Goal: Information Seeking & Learning: Compare options

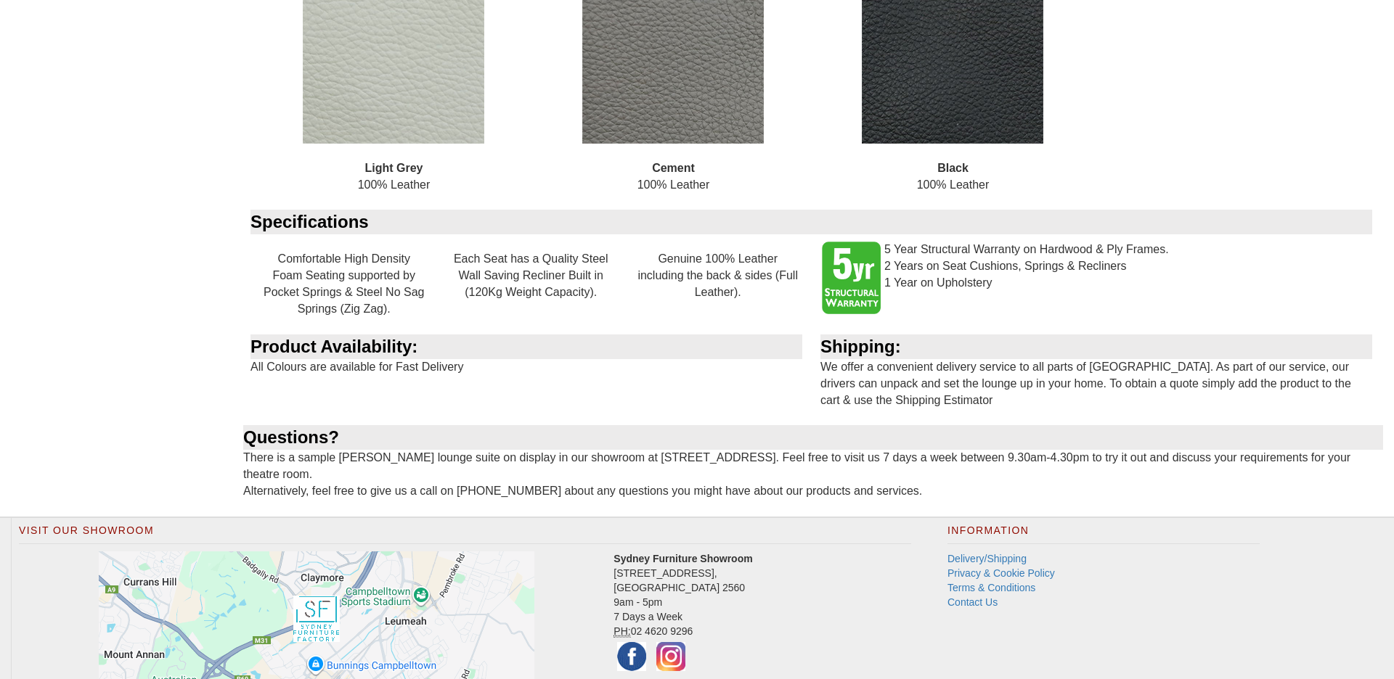
scroll to position [1447, 0]
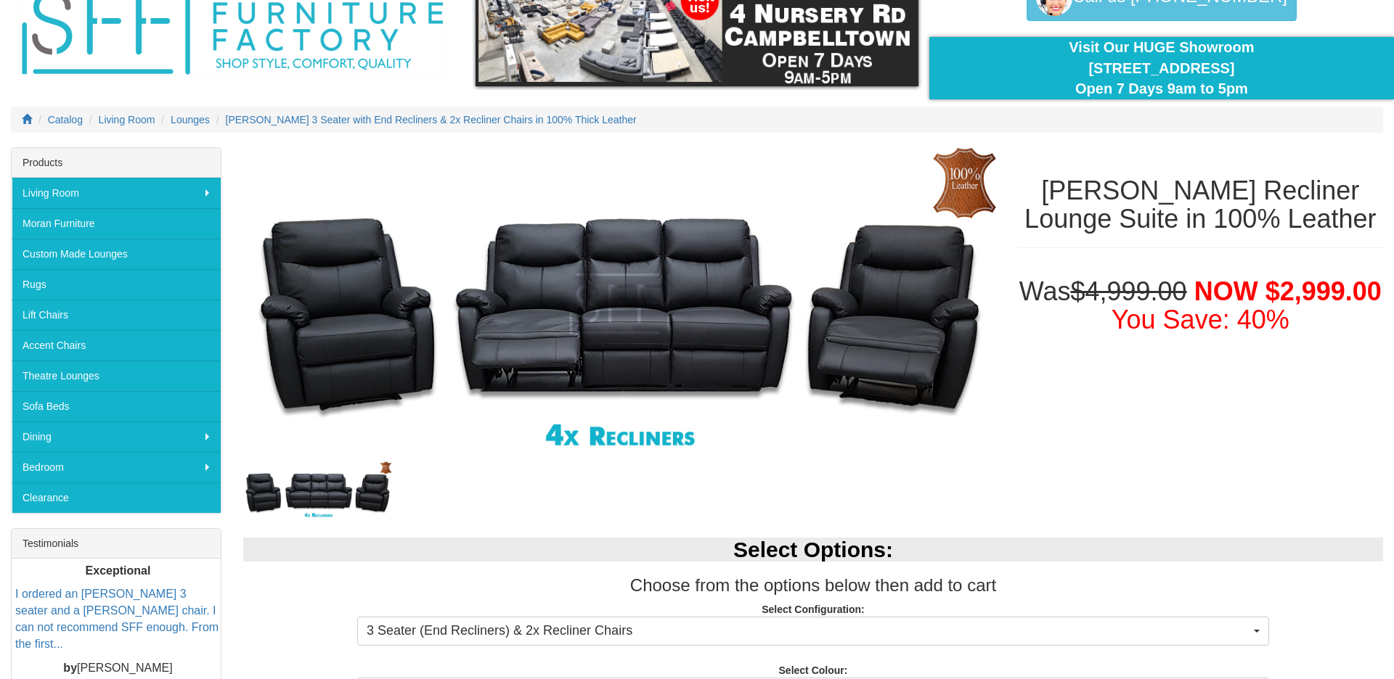
scroll to position [0, 0]
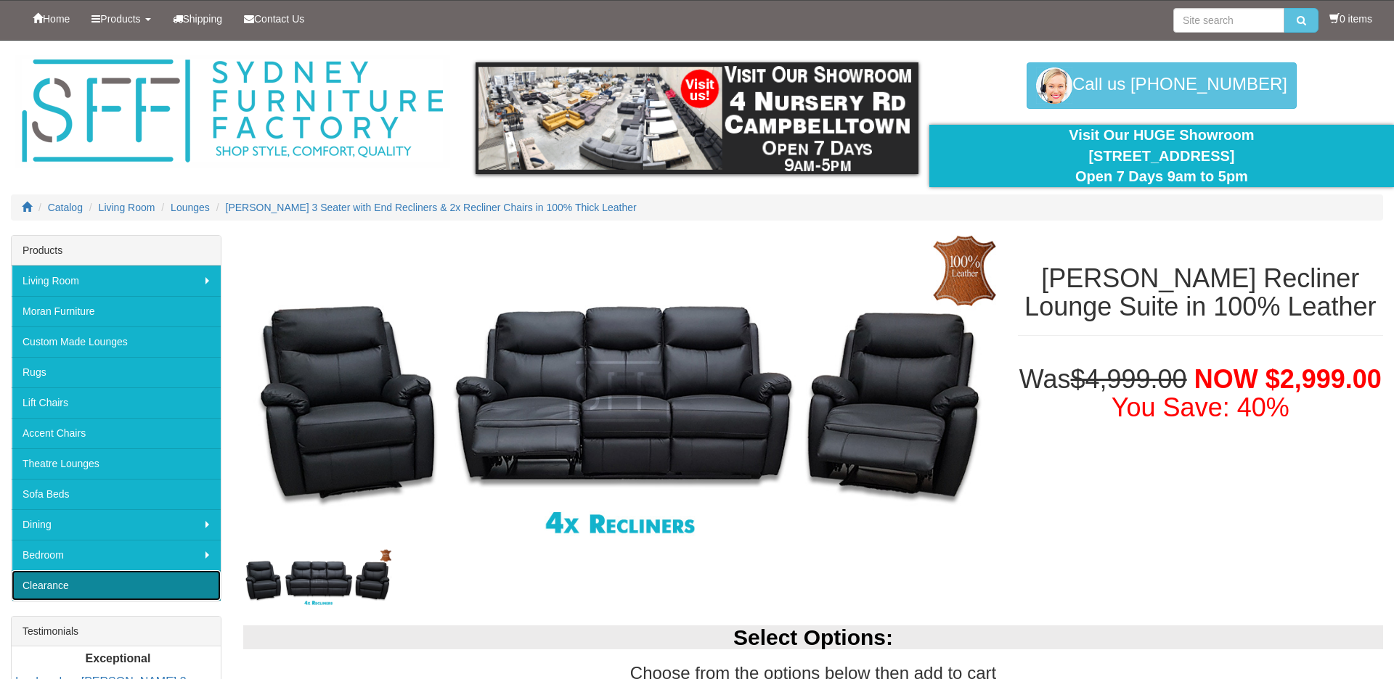
click at [50, 586] on link "Clearance" at bounding box center [116, 586] width 209 height 30
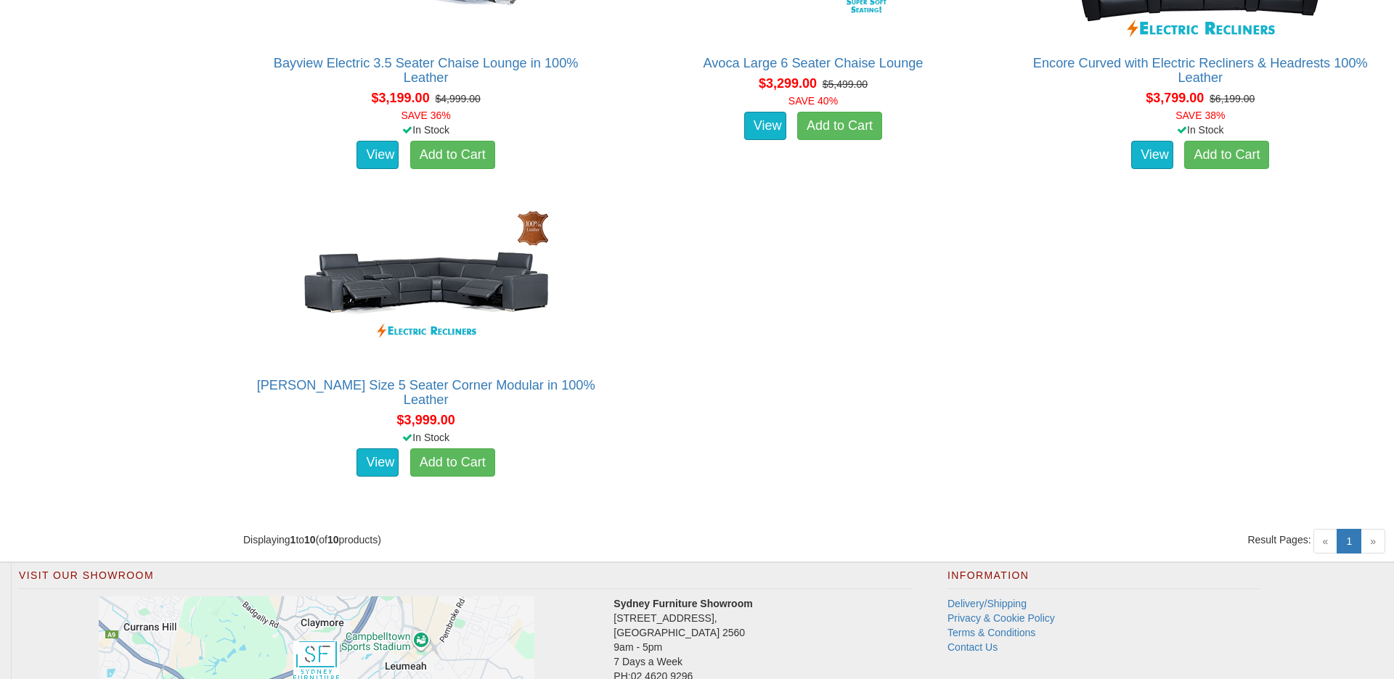
scroll to position [1414, 0]
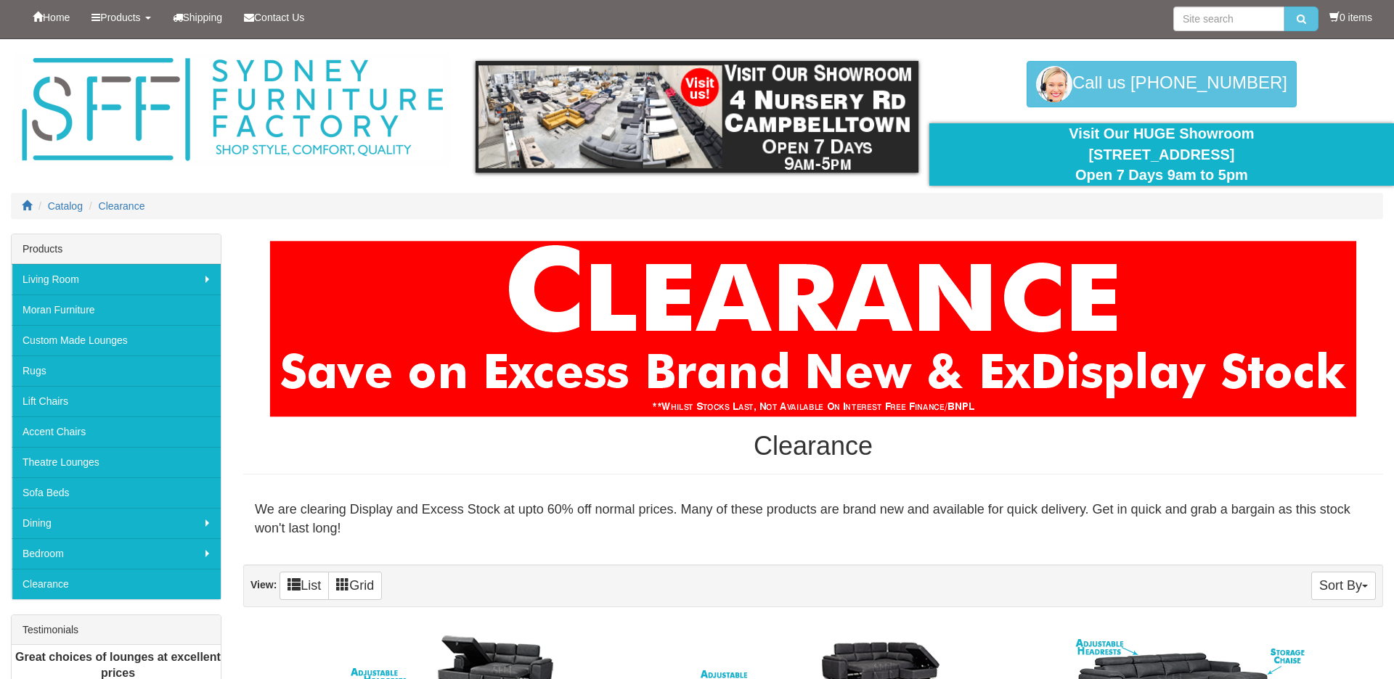
scroll to position [0, 0]
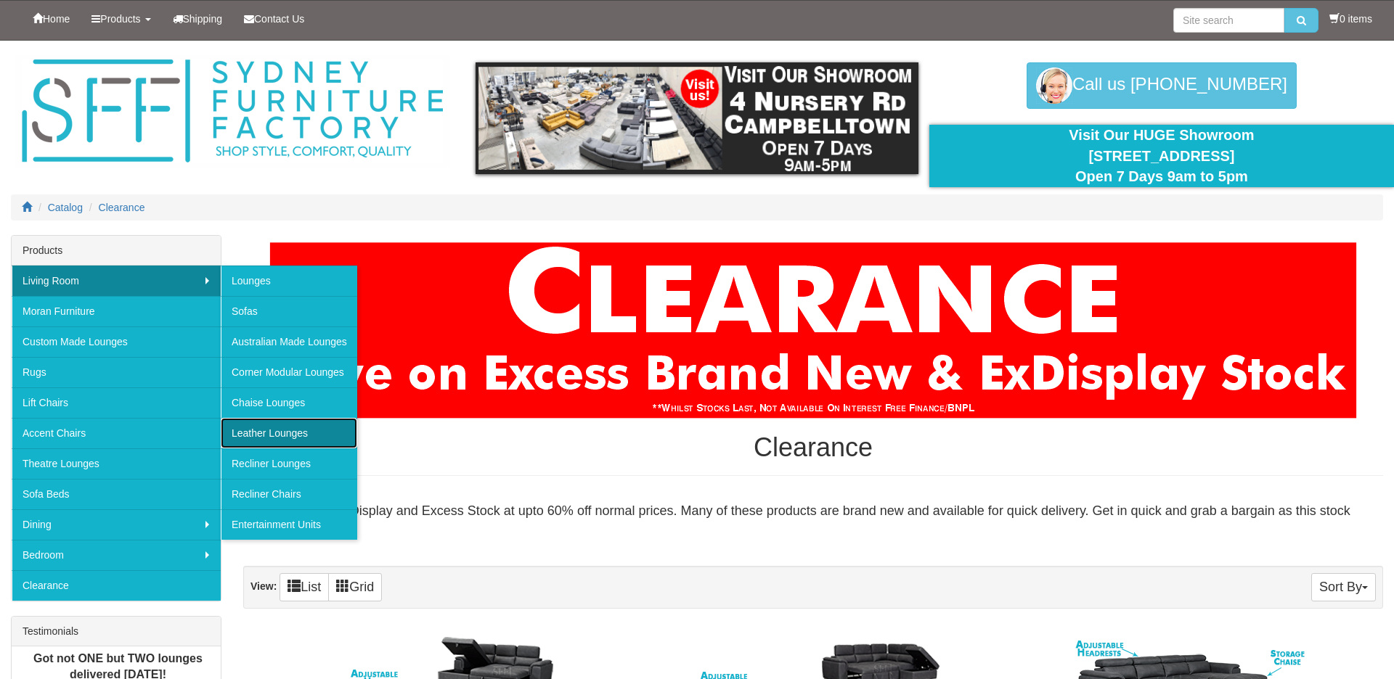
click at [247, 433] on link "Leather Lounges" at bounding box center [289, 433] width 136 height 30
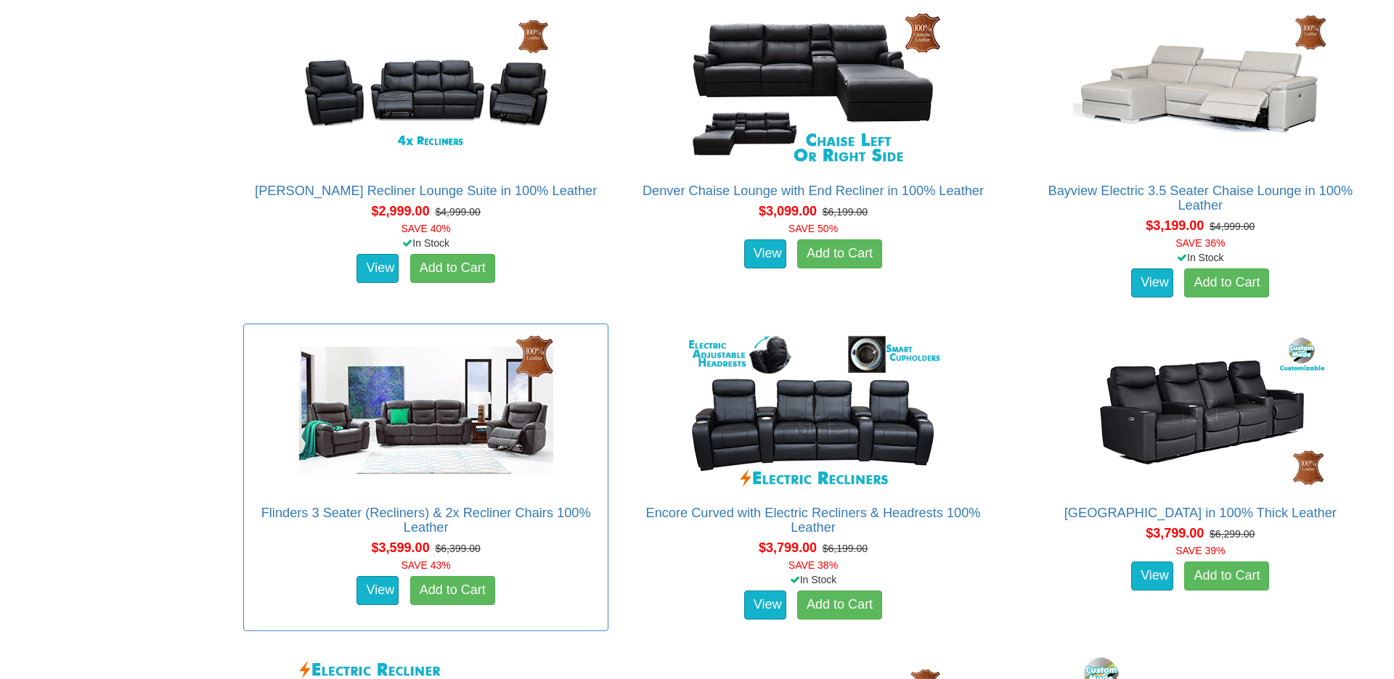
scroll to position [1285, 0]
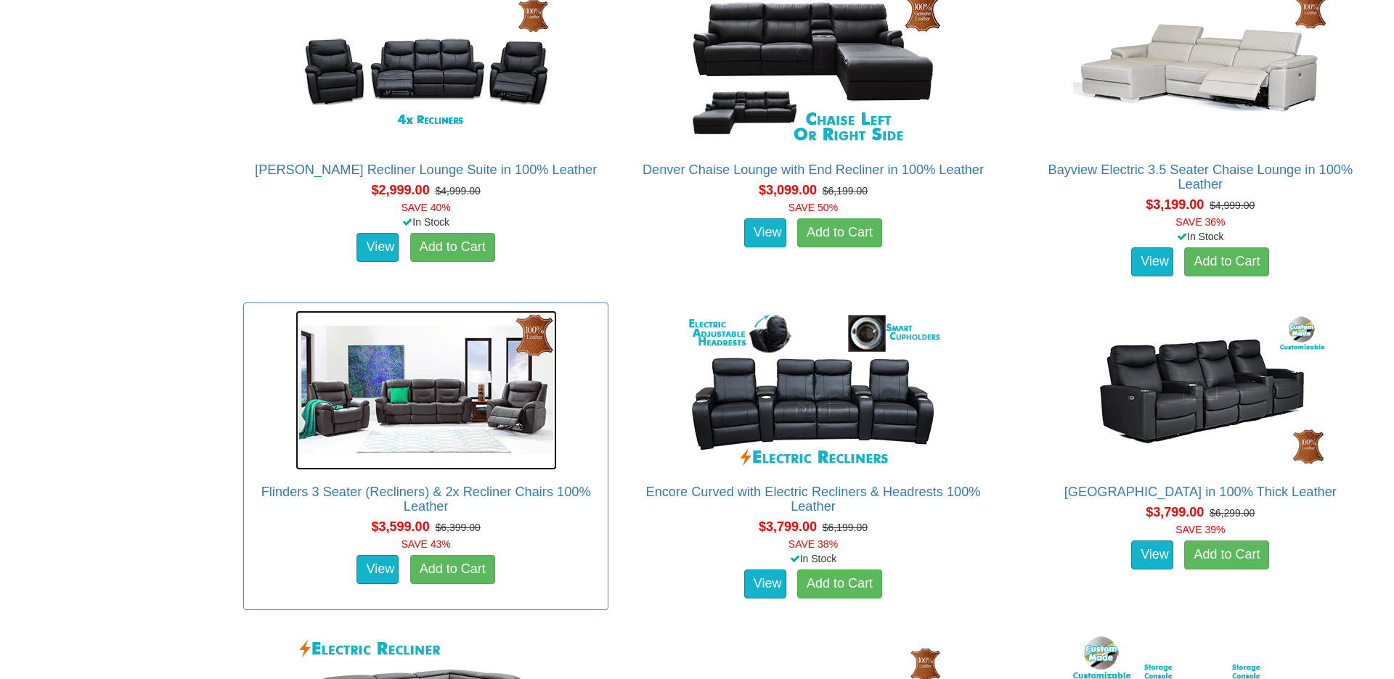
click at [486, 407] on img at bounding box center [425, 391] width 261 height 160
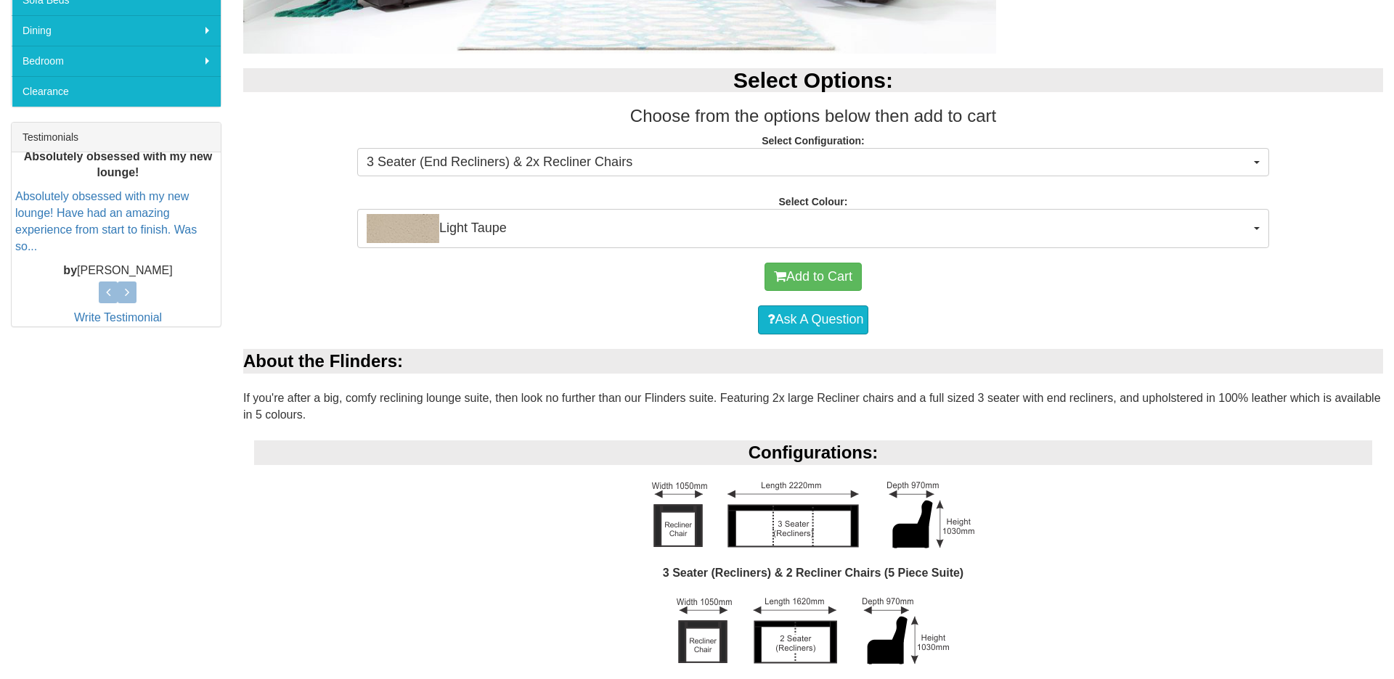
scroll to position [506, 0]
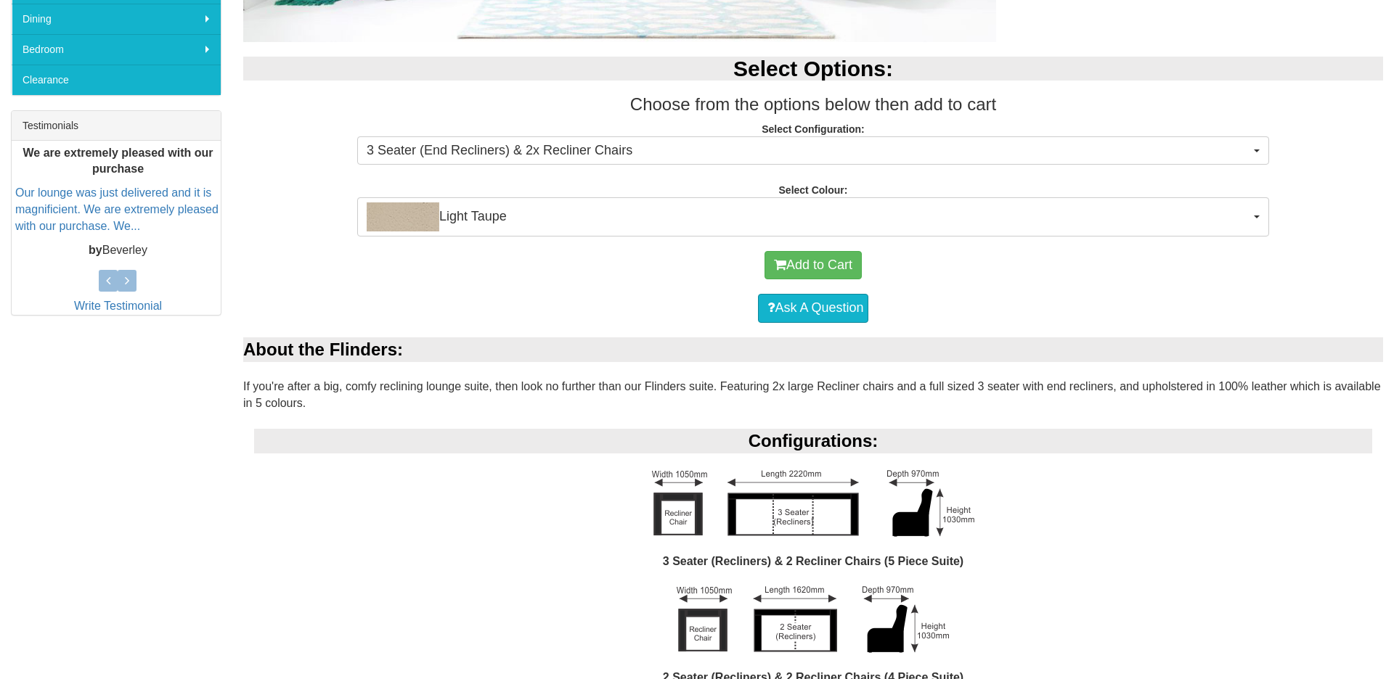
click at [486, 670] on div "2 Seater (Recliners) & 2 Recliner Chairs (4 Piece Suite)" at bounding box center [813, 645] width 1118 height 117
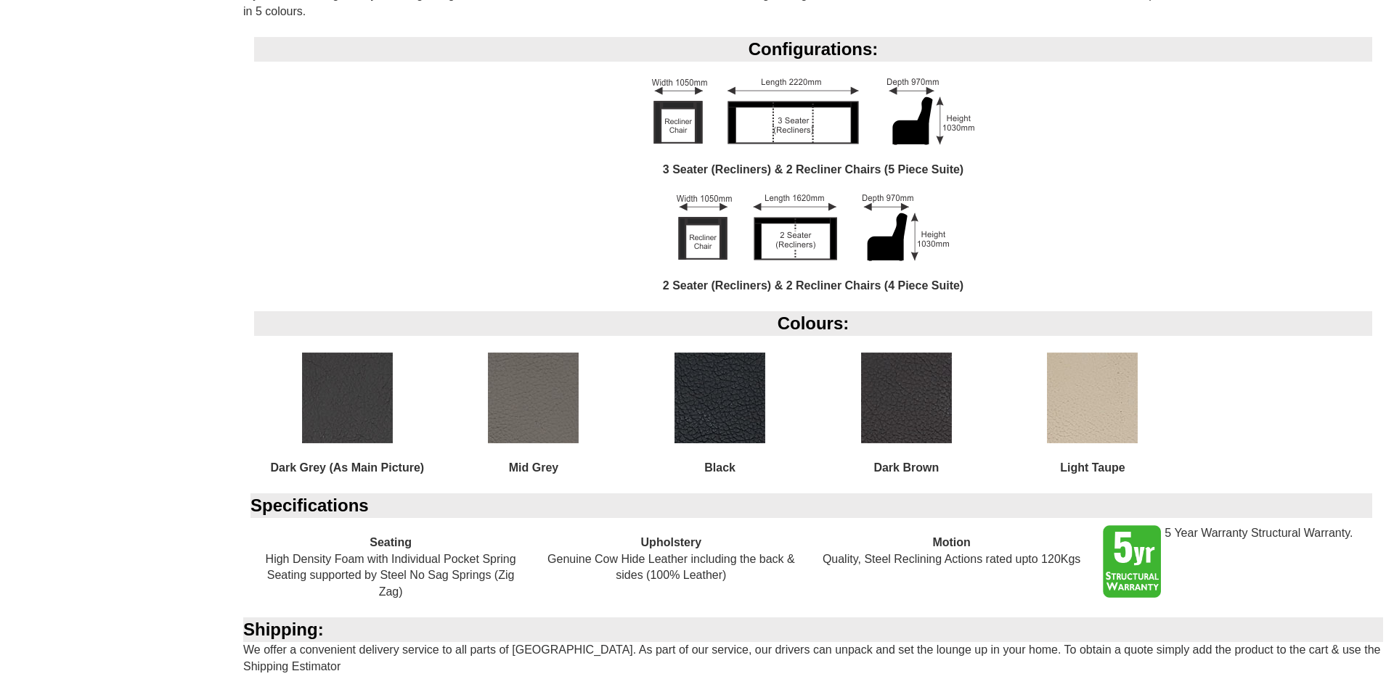
scroll to position [899, 0]
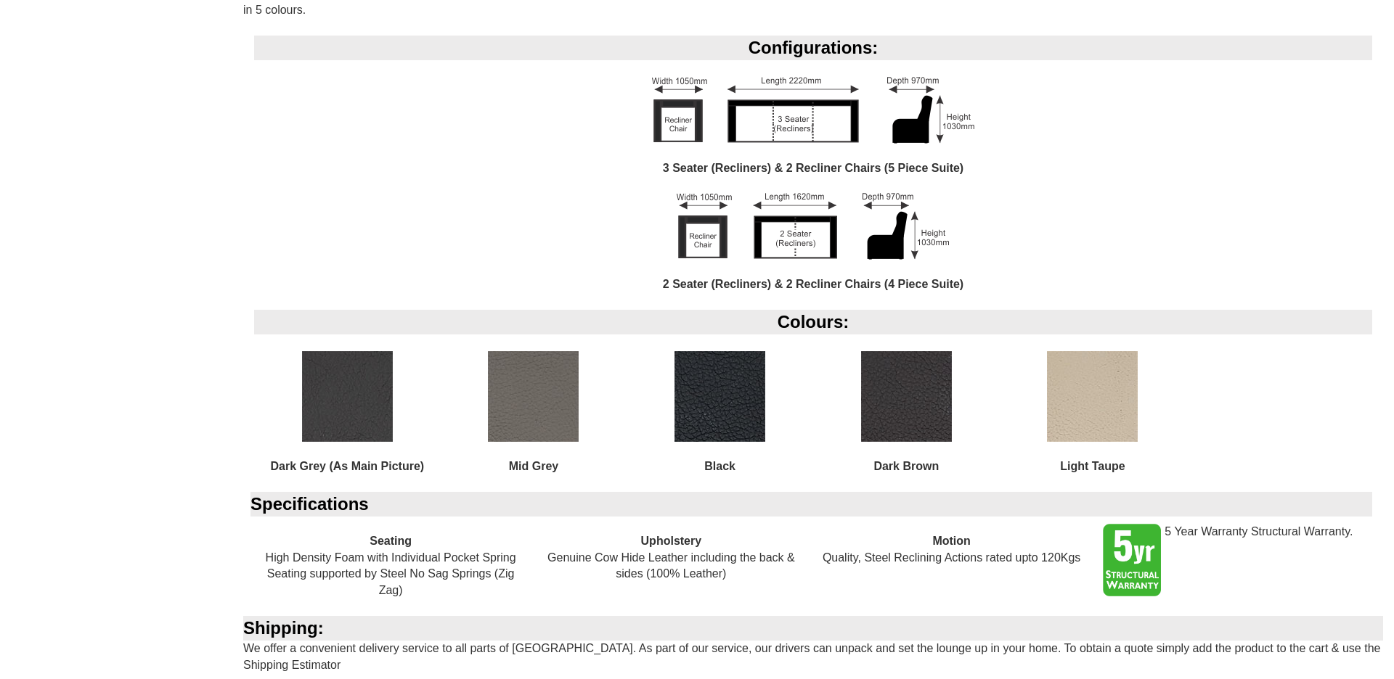
click at [486, 254] on div "2 Seater (Recliners) & 2 Recliner Chairs (4 Piece Suite)" at bounding box center [813, 251] width 1118 height 117
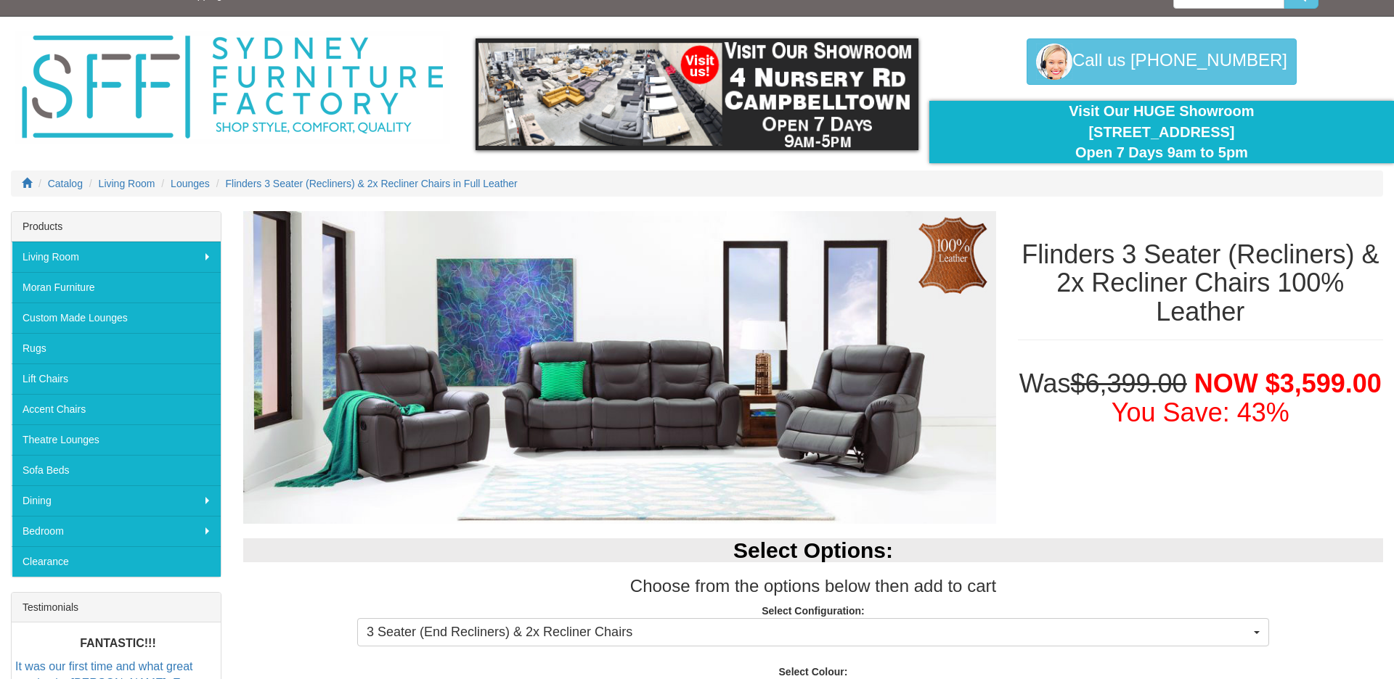
scroll to position [0, 0]
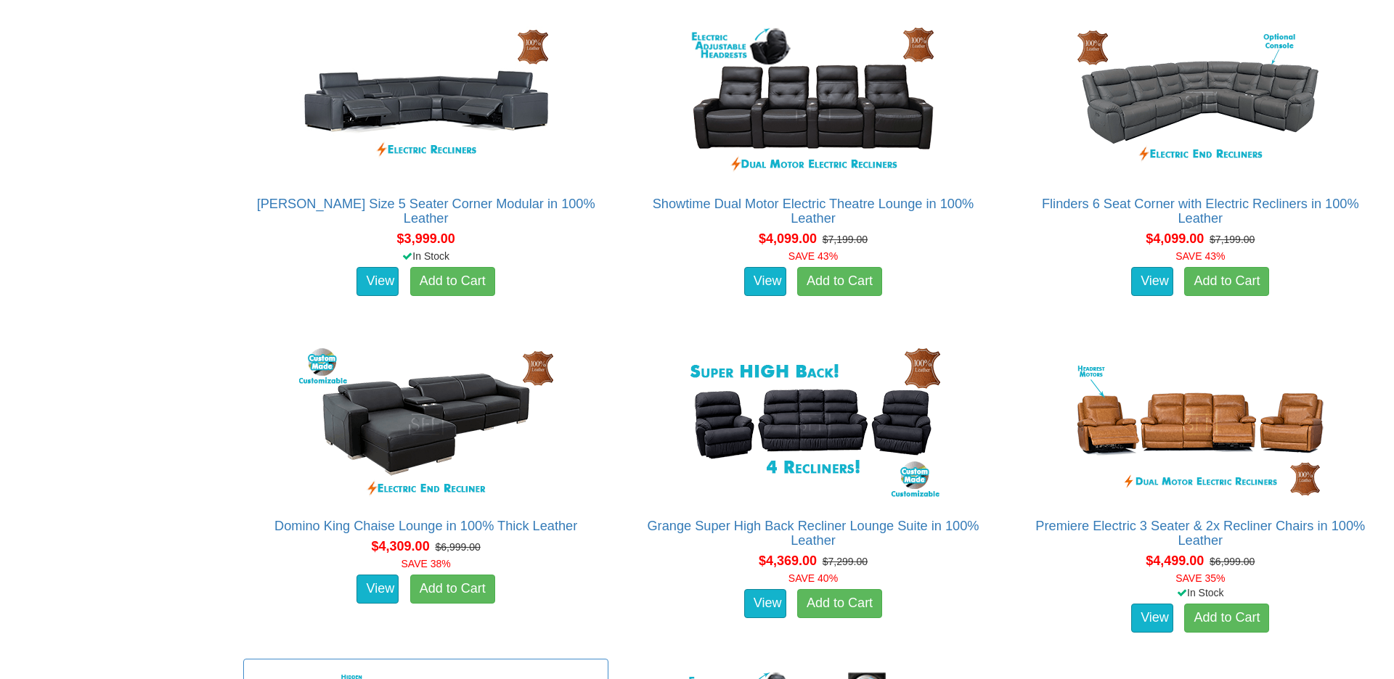
scroll to position [2317, 0]
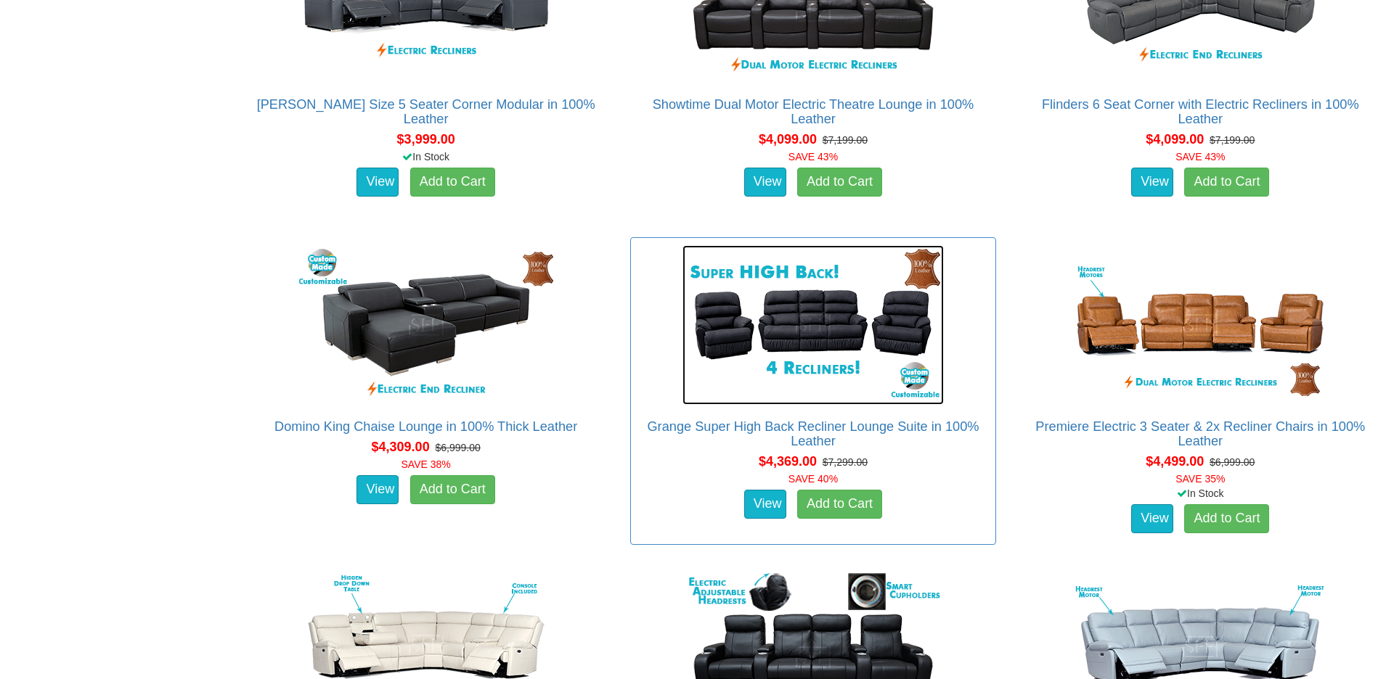
click at [791, 318] on img at bounding box center [812, 325] width 261 height 160
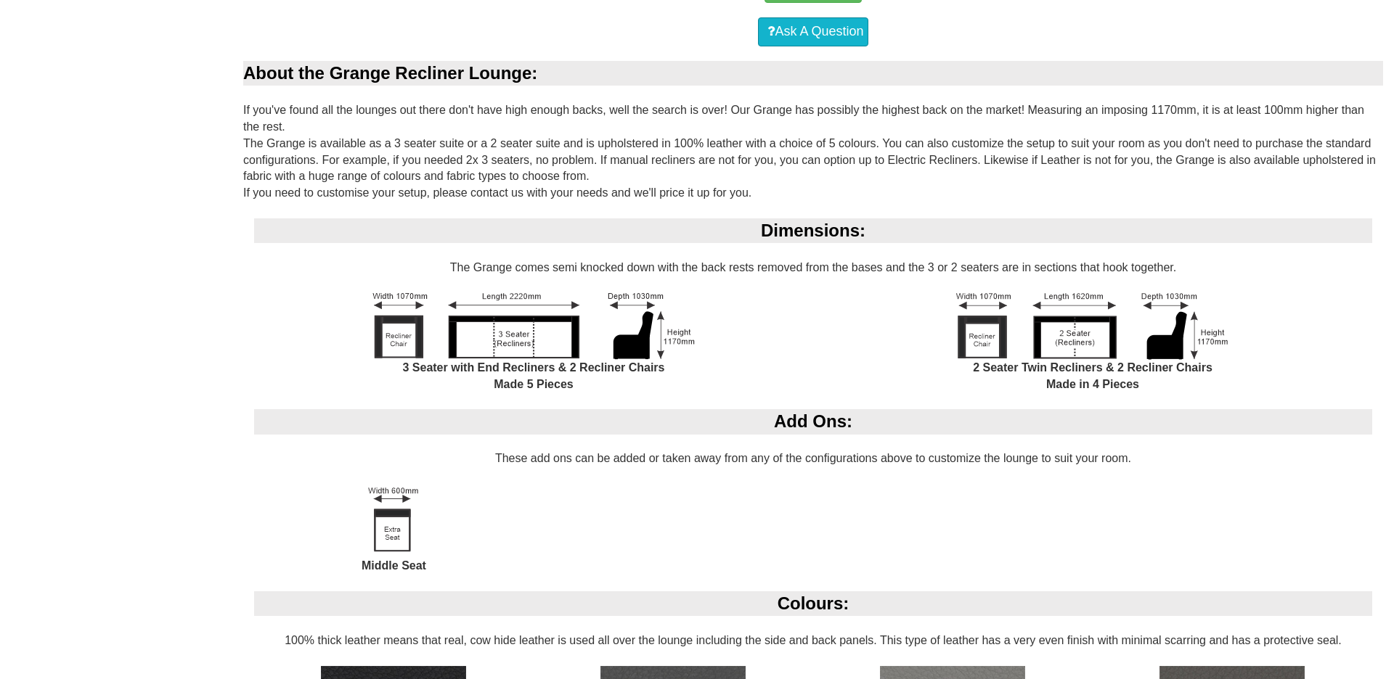
scroll to position [1079, 0]
click at [179, 296] on div "Grange Super High Back Recliner Lounge Suite in 100% Leather Was $7,299.00 NOW …" at bounding box center [697, 261] width 1394 height 2210
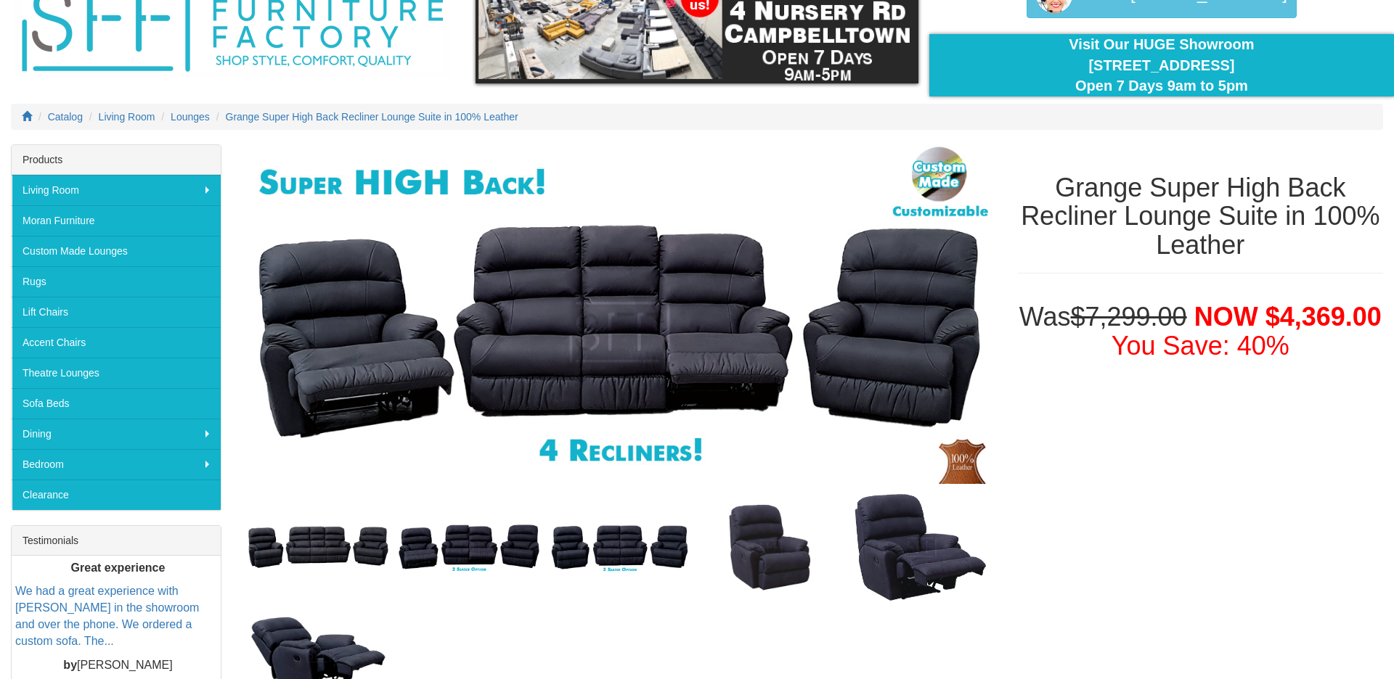
scroll to position [81, 0]
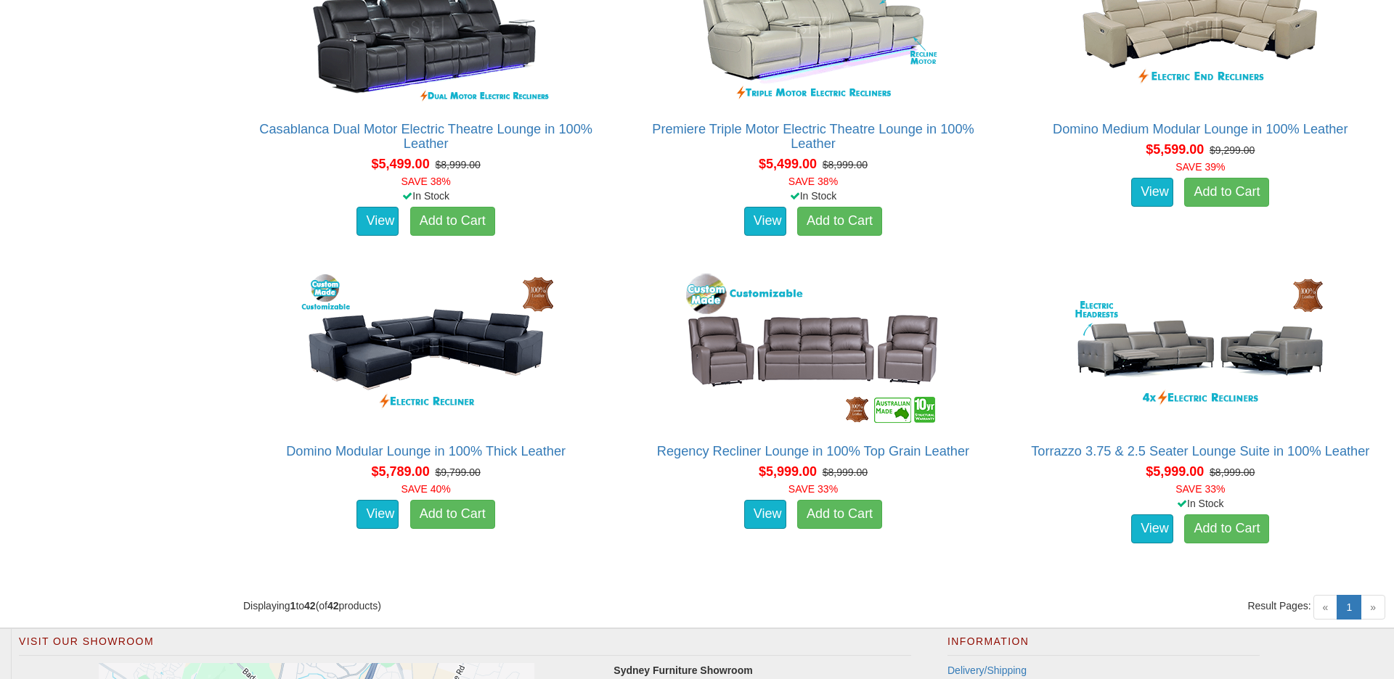
scroll to position [4872, 0]
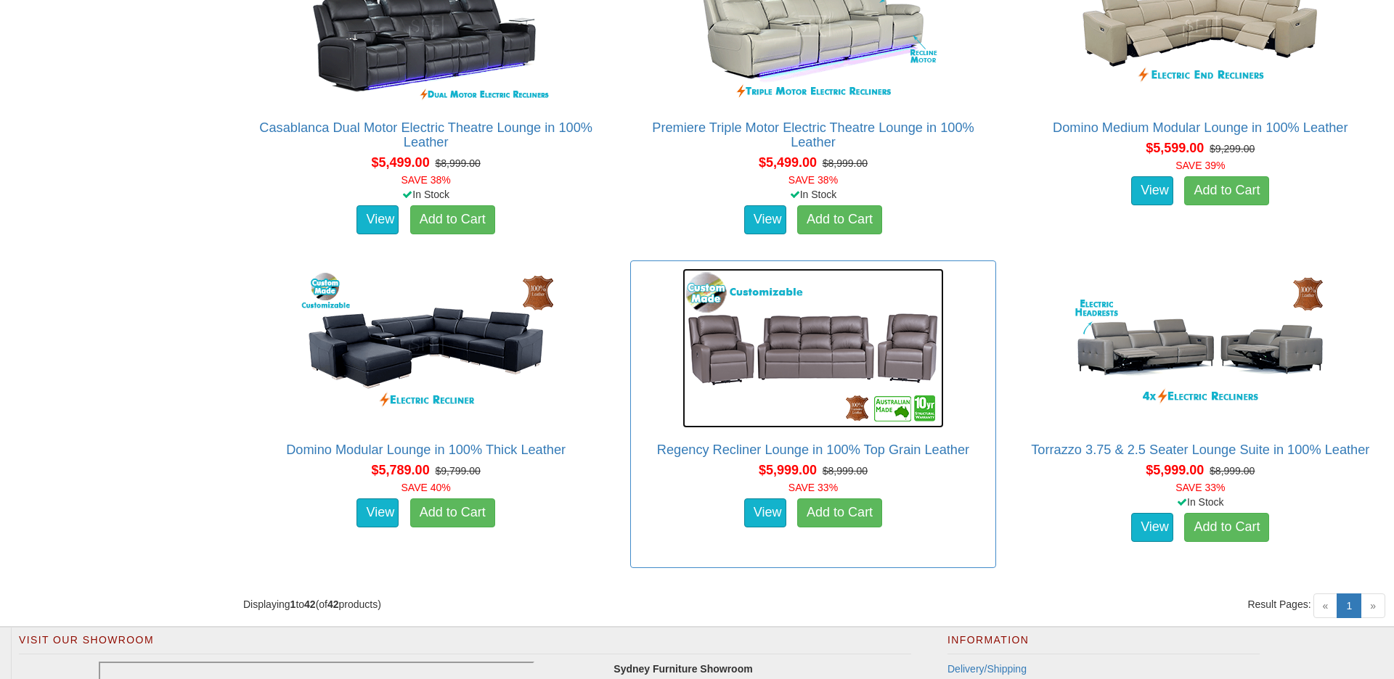
click at [803, 371] on img at bounding box center [812, 349] width 261 height 160
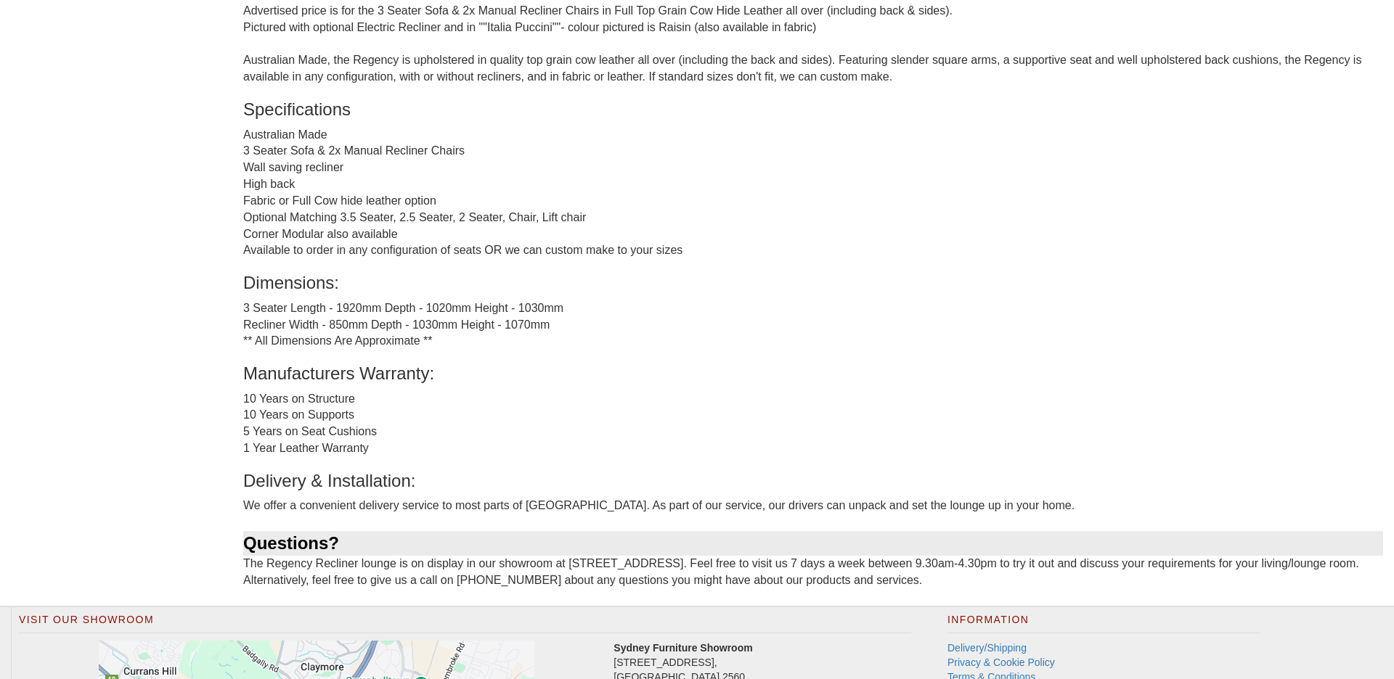
scroll to position [1238, 0]
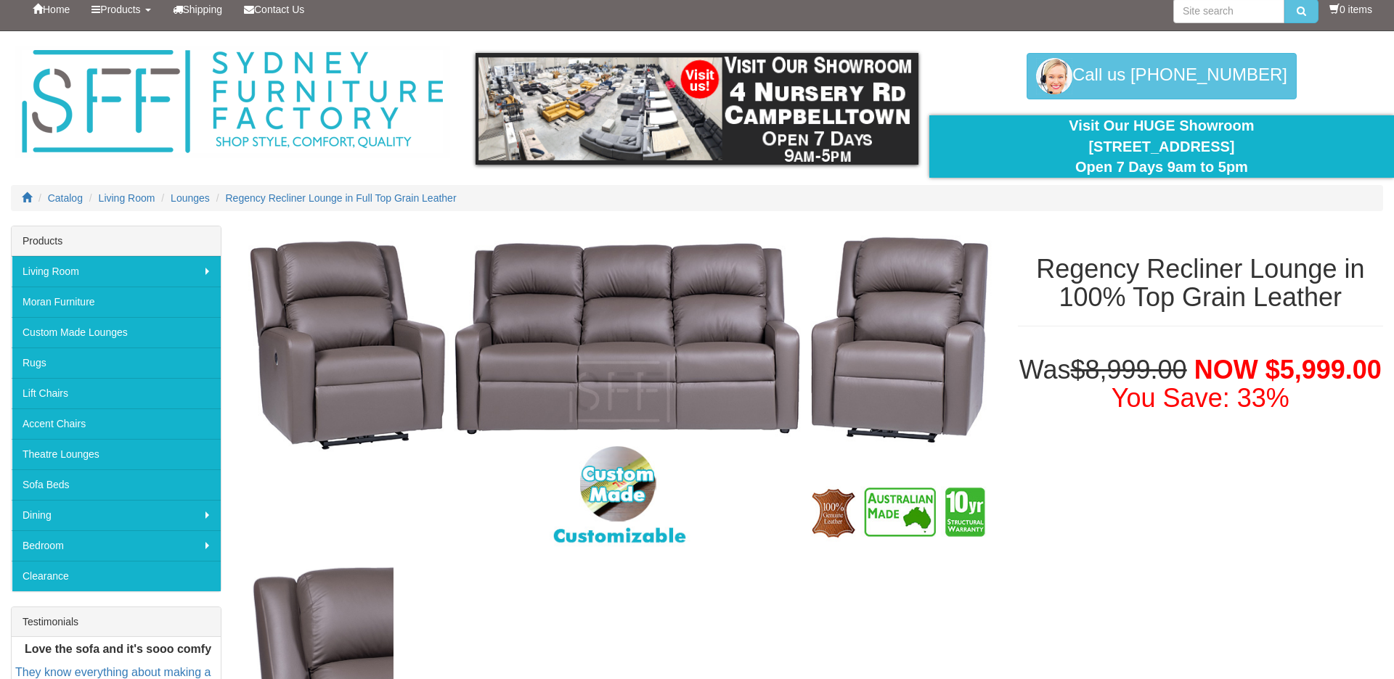
scroll to position [3, 0]
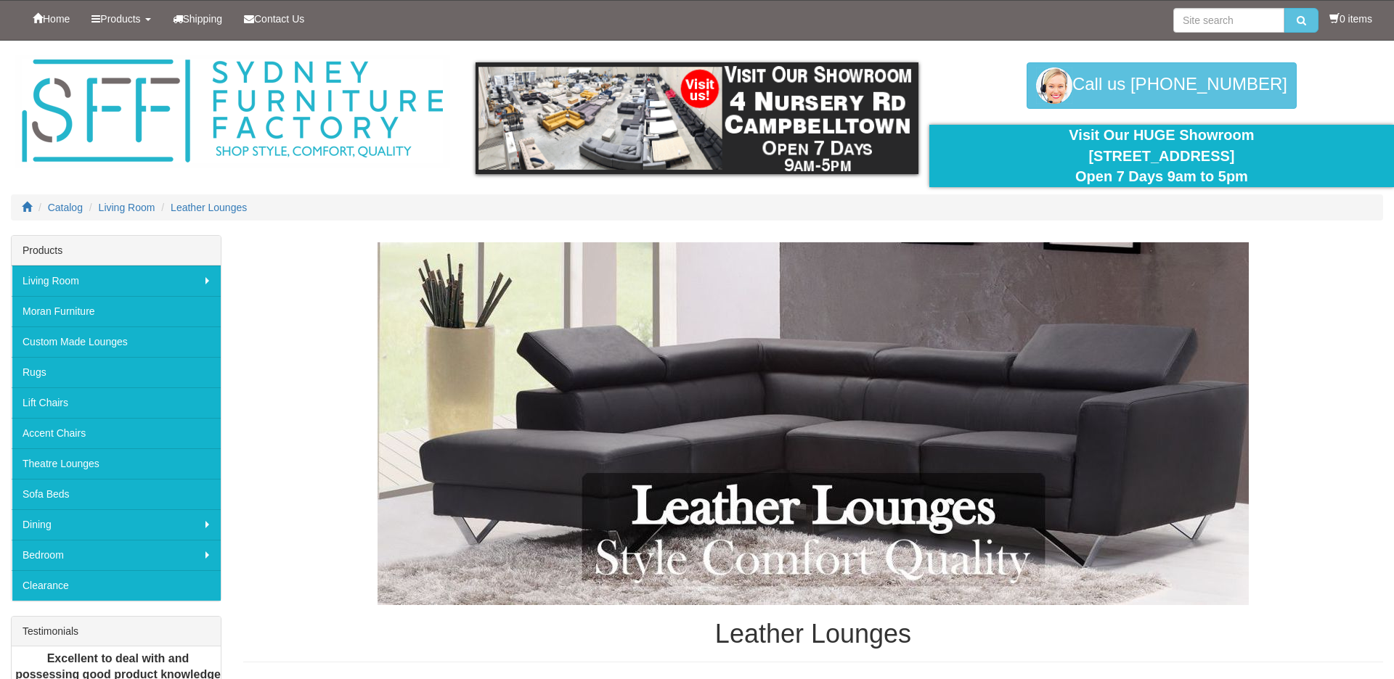
scroll to position [4872, 0]
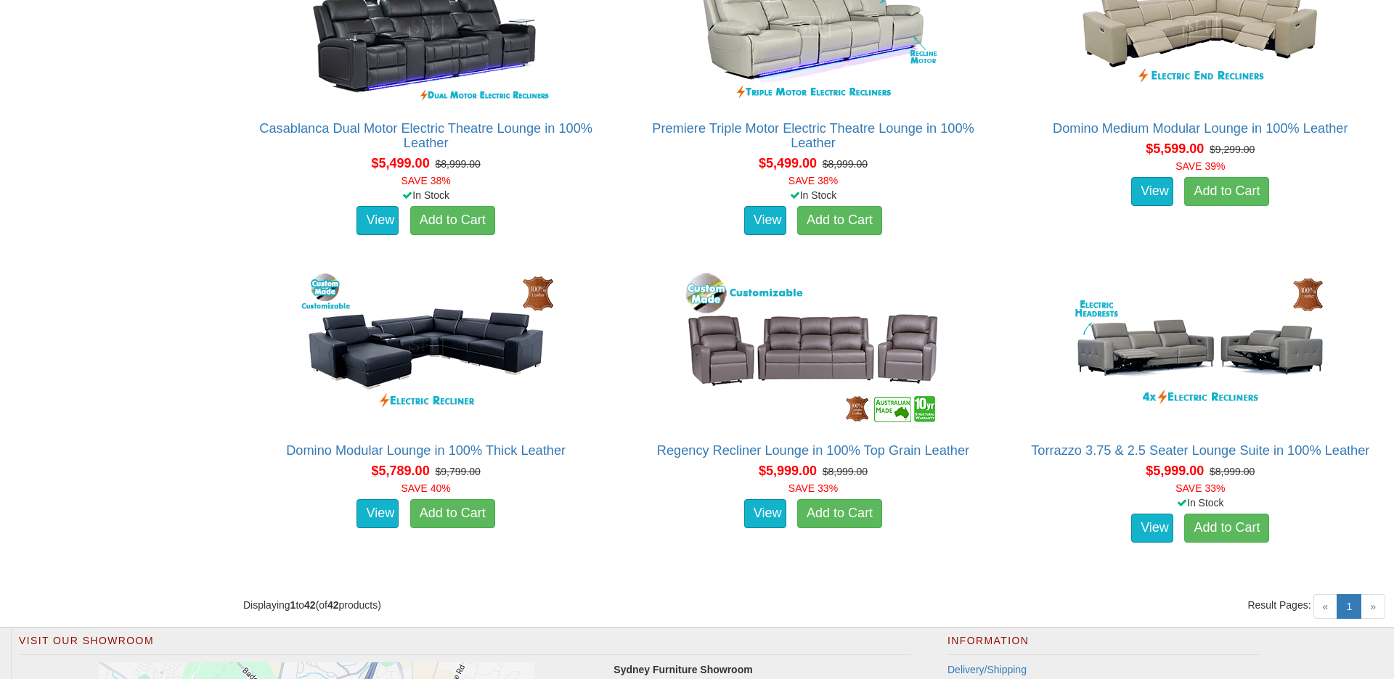
click at [1371, 607] on span "»" at bounding box center [1372, 607] width 25 height 25
click at [1354, 607] on link "1 (current)" at bounding box center [1348, 607] width 25 height 25
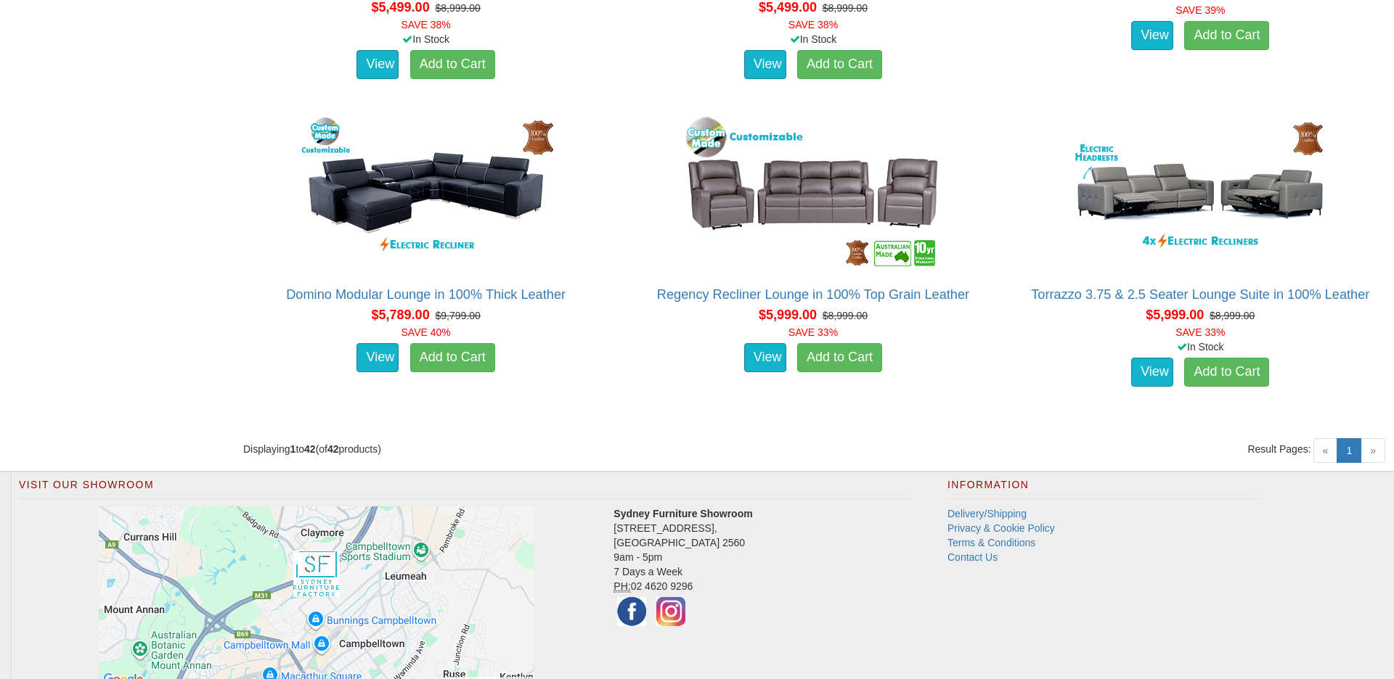
scroll to position [5028, 0]
click at [960, 544] on link "Terms & Conditions" at bounding box center [991, 542] width 88 height 12
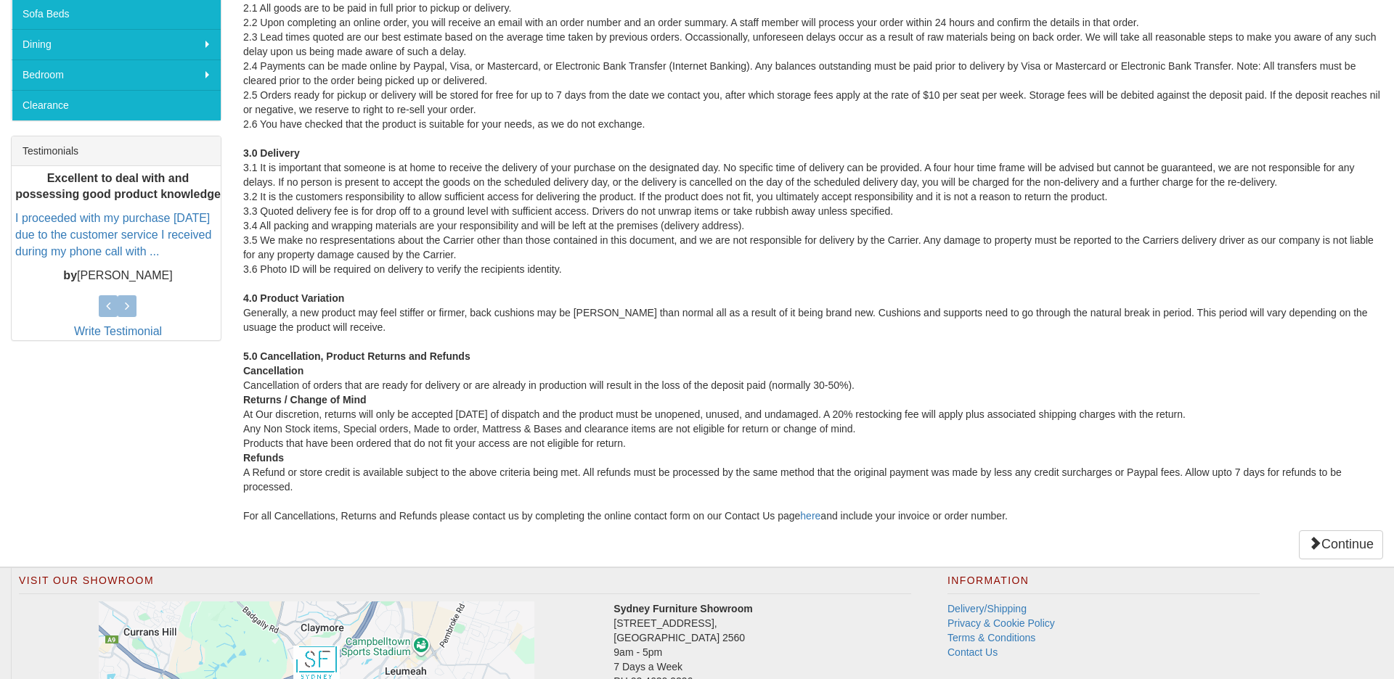
scroll to position [494, 0]
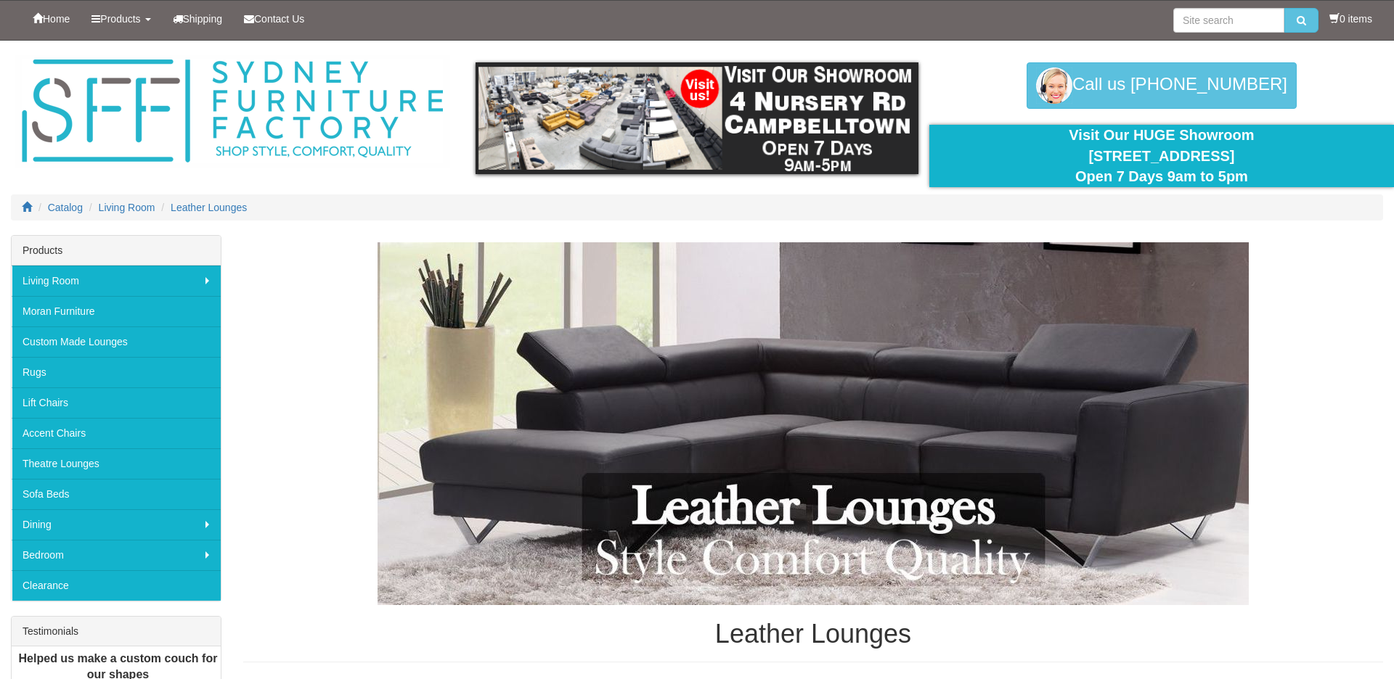
scroll to position [5028, 0]
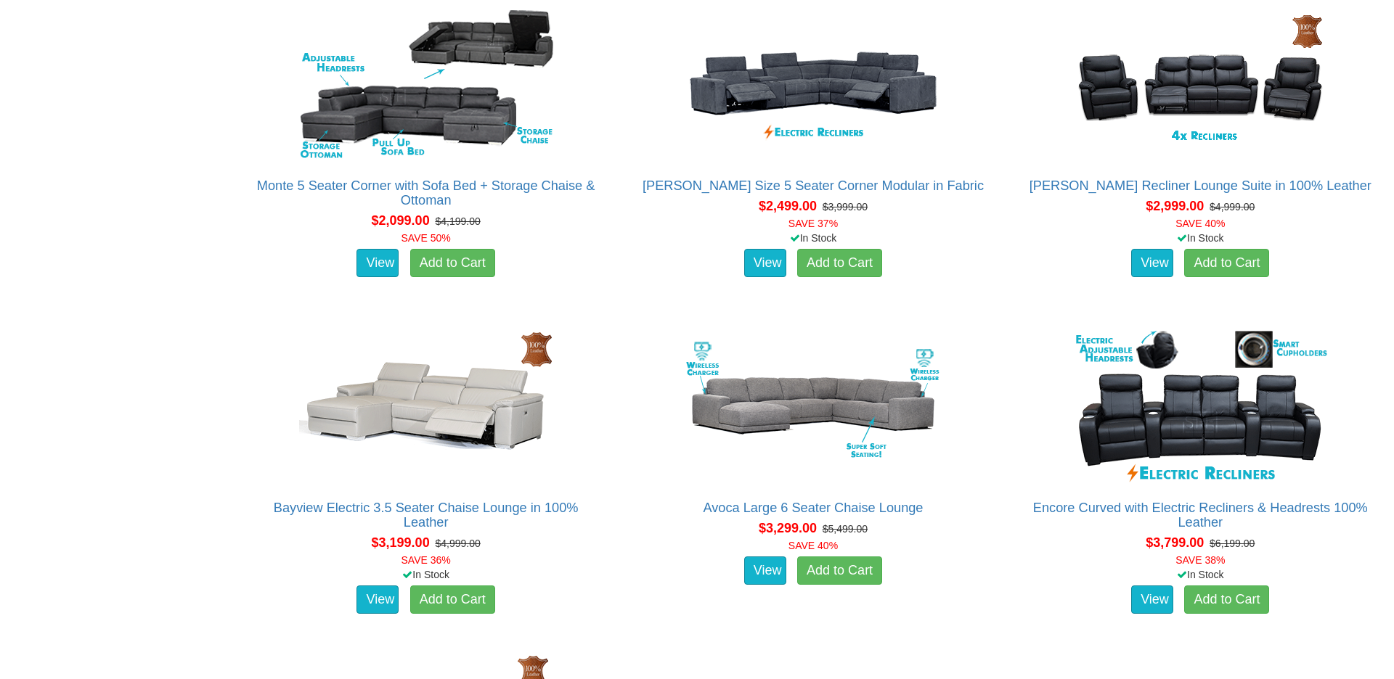
scroll to position [1065, 0]
